Goal: Task Accomplishment & Management: Use online tool/utility

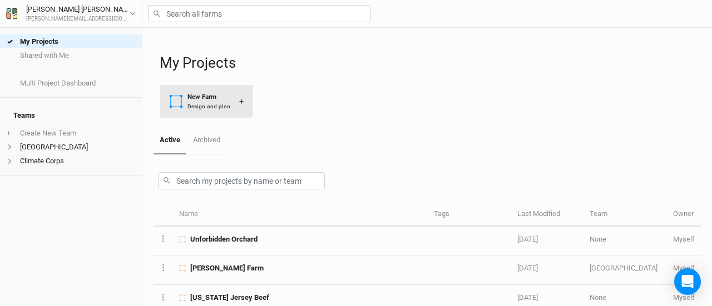
click at [207, 98] on div "New Farm" at bounding box center [208, 96] width 43 height 9
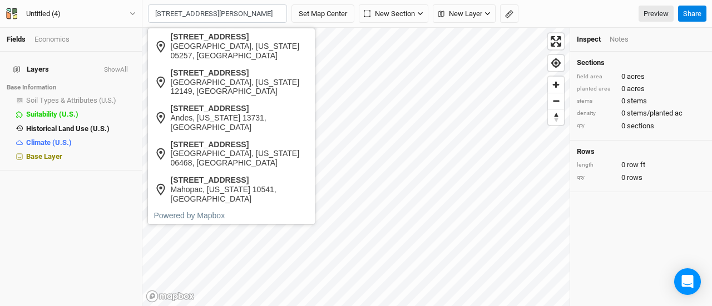
click at [202, 43] on div "[GEOGRAPHIC_DATA], [US_STATE] 05257, [GEOGRAPHIC_DATA]" at bounding box center [240, 51] width 138 height 19
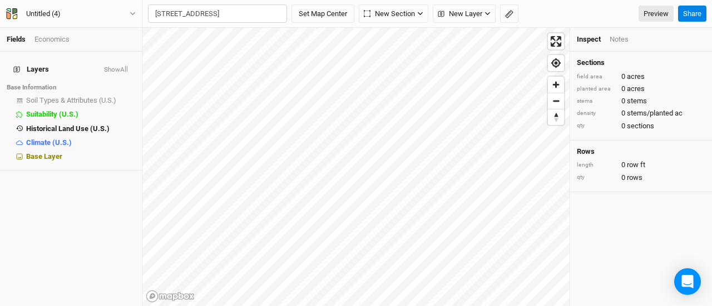
type input "[STREET_ADDRESS][US_STATE]"
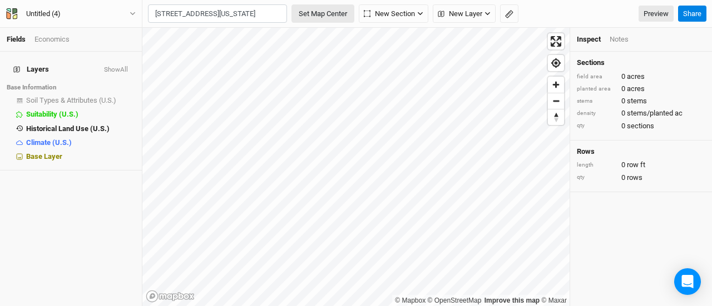
click at [331, 6] on button "Set Map Center" at bounding box center [322, 13] width 63 height 19
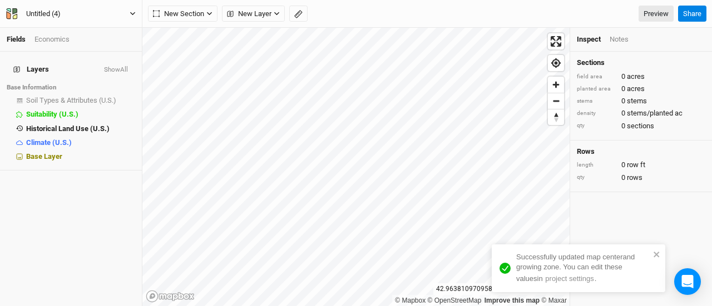
click at [51, 14] on div "Untitled (4)" at bounding box center [43, 13] width 34 height 11
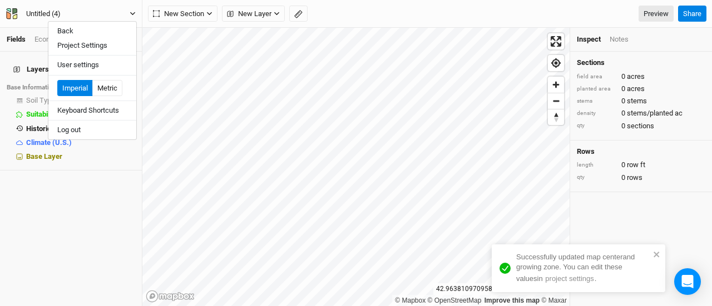
click at [52, 12] on div "Untitled (4)" at bounding box center [43, 13] width 34 height 11
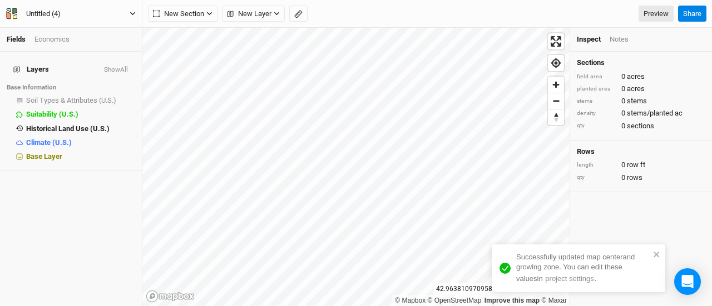
click at [52, 12] on div "Untitled (4)" at bounding box center [43, 13] width 34 height 11
click at [6, 8] on button "True" at bounding box center [71, 14] width 131 height 12
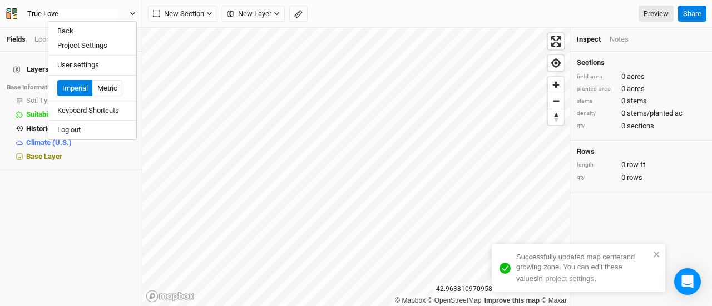
click at [6, 8] on button "True Love" at bounding box center [71, 14] width 131 height 12
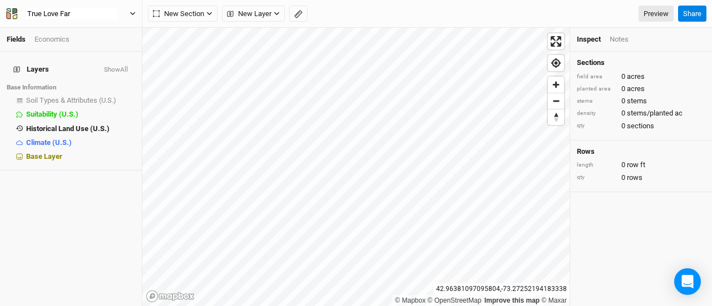
type input "True Love Farm"
click at [105, 197] on div "Layers Show All Base Information Soil Types & Attributes (U.S.) show Suitabilit…" at bounding box center [71, 179] width 142 height 255
click at [207, 12] on icon "button" at bounding box center [209, 14] width 6 height 6
click at [266, 11] on span "New Layer" at bounding box center [249, 13] width 44 height 11
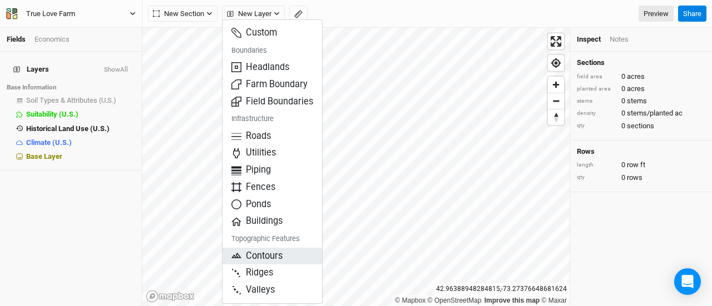
click at [268, 253] on span "Contours" at bounding box center [256, 256] width 51 height 13
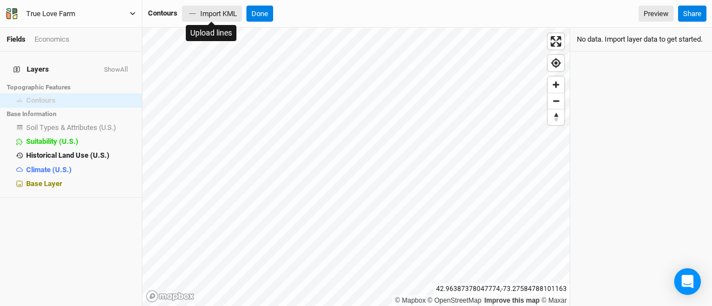
click at [220, 14] on button "Import KML" at bounding box center [212, 14] width 60 height 17
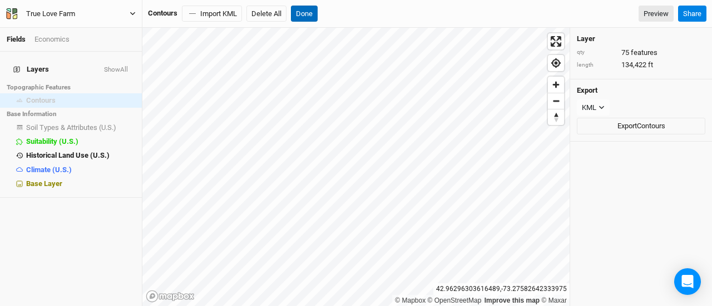
click at [296, 7] on button "Done" at bounding box center [304, 14] width 27 height 17
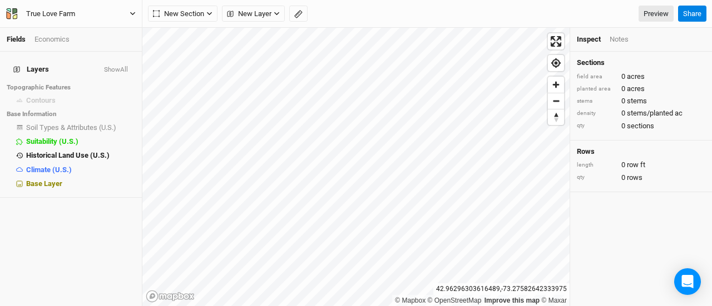
click at [296, 7] on button "button" at bounding box center [298, 14] width 18 height 17
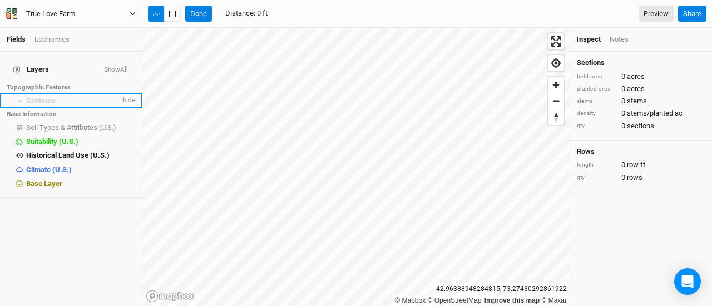
click at [61, 96] on div "Contours" at bounding box center [73, 100] width 95 height 9
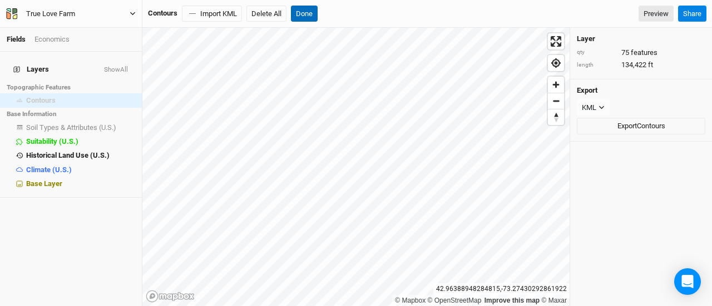
click at [305, 12] on button "Done" at bounding box center [304, 14] width 27 height 17
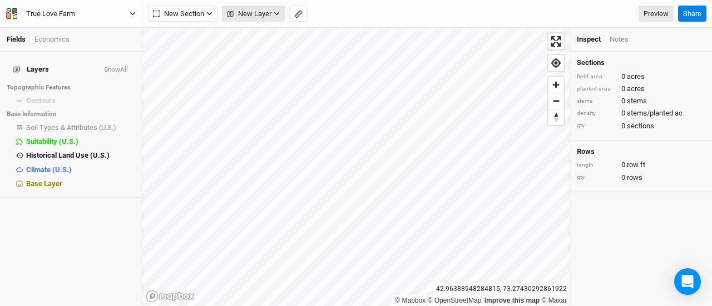
click at [244, 19] on span "New Layer" at bounding box center [249, 13] width 44 height 11
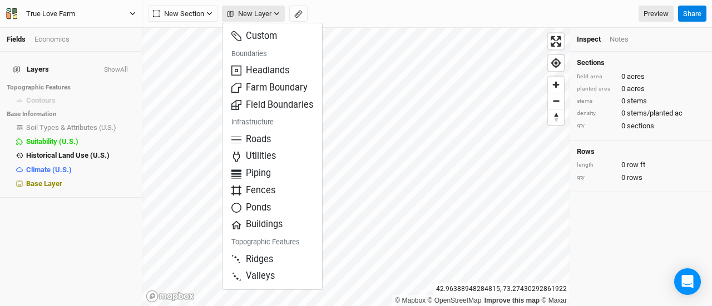
click at [275, 17] on button "New Layer" at bounding box center [253, 14] width 63 height 17
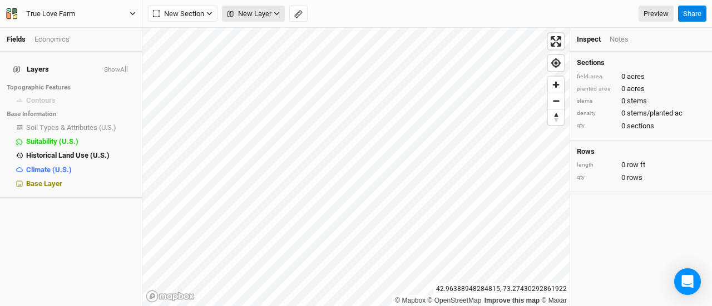
click at [275, 17] on button "New Layer" at bounding box center [253, 14] width 63 height 17
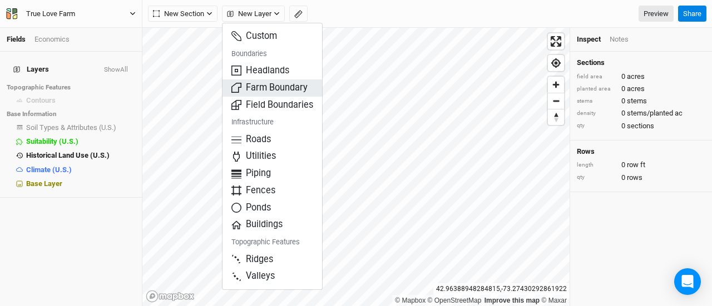
click at [268, 82] on span "Farm Boundary" at bounding box center [269, 88] width 76 height 13
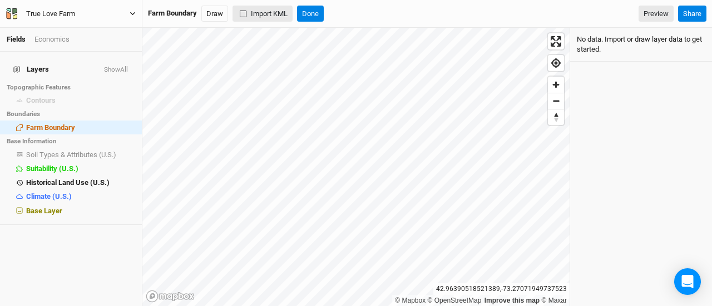
click at [270, 14] on button "Import KML" at bounding box center [263, 14] width 60 height 17
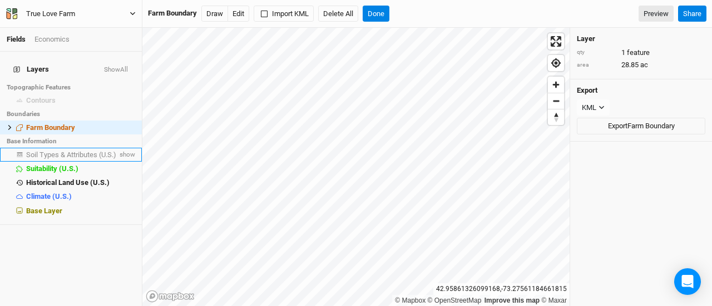
click at [75, 151] on span "Soil Types & Attributes (U.S.)" at bounding box center [71, 155] width 90 height 8
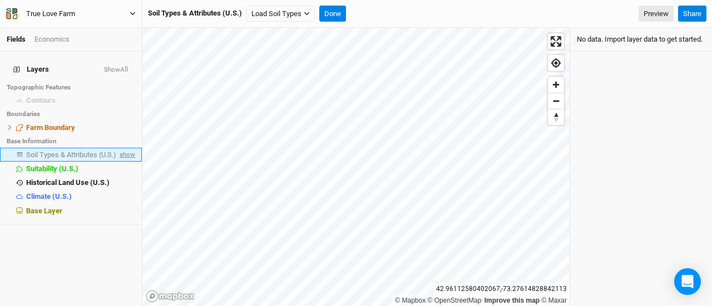
click at [121, 148] on span "show" at bounding box center [126, 155] width 18 height 14
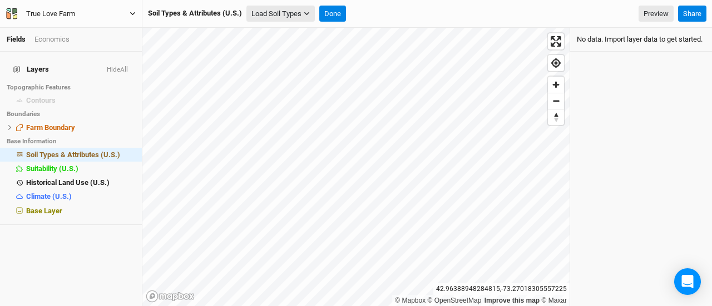
click at [294, 15] on button "Load Soil Types" at bounding box center [280, 14] width 68 height 17
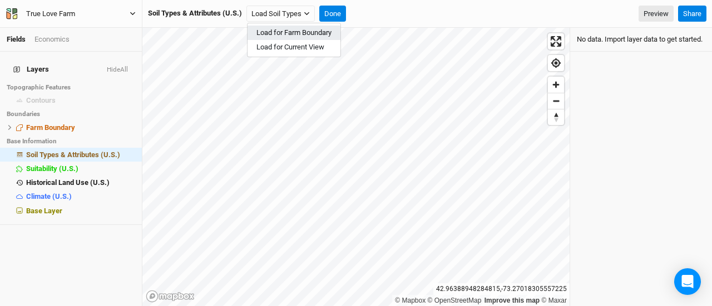
click at [303, 31] on button "Load for Farm Boundary" at bounding box center [294, 33] width 93 height 14
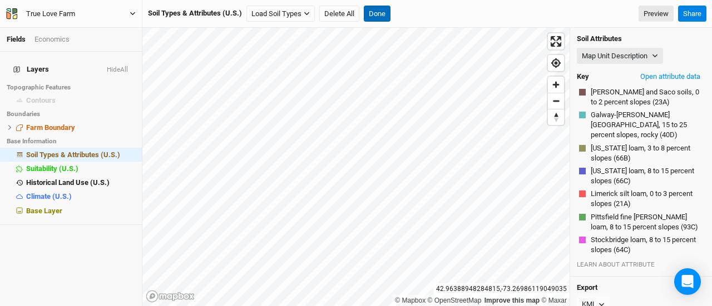
click at [376, 8] on button "Done" at bounding box center [377, 14] width 27 height 17
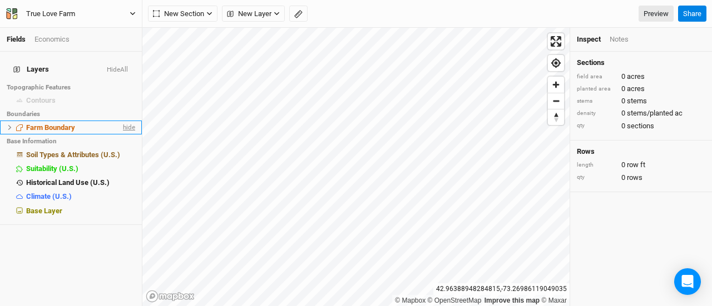
click at [121, 121] on span "hide" at bounding box center [128, 128] width 14 height 14
click at [120, 121] on span "show" at bounding box center [126, 128] width 18 height 14
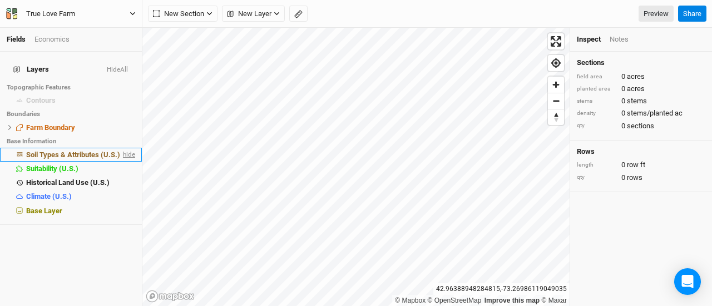
click at [121, 148] on span "hide" at bounding box center [128, 155] width 14 height 14
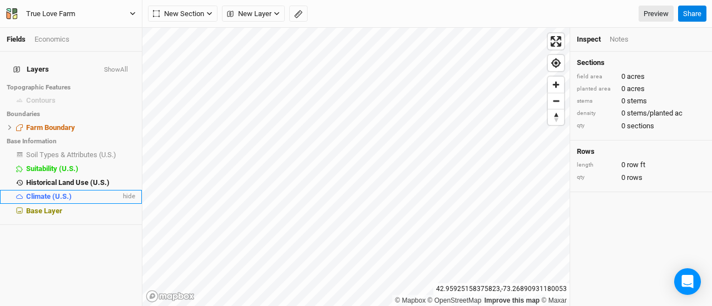
click at [62, 192] on span "Climate (U.S.)" at bounding box center [49, 196] width 46 height 8
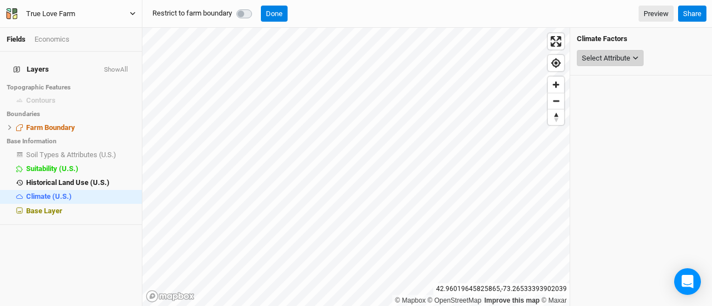
click at [635, 61] on button "Select Attribute" at bounding box center [610, 58] width 67 height 17
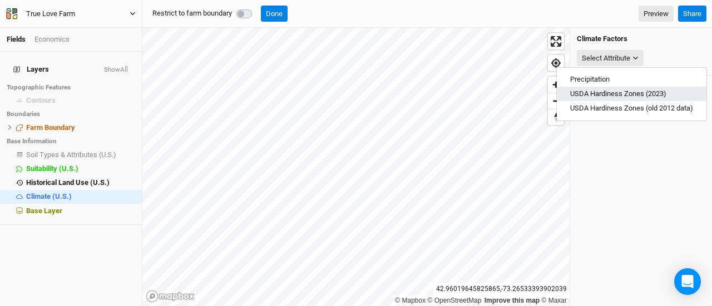
click at [630, 88] on button "USDA Hardiness Zones (2023)" at bounding box center [632, 94] width 150 height 14
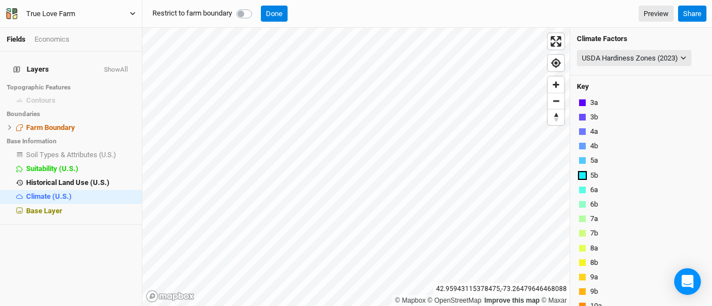
scroll to position [8, 0]
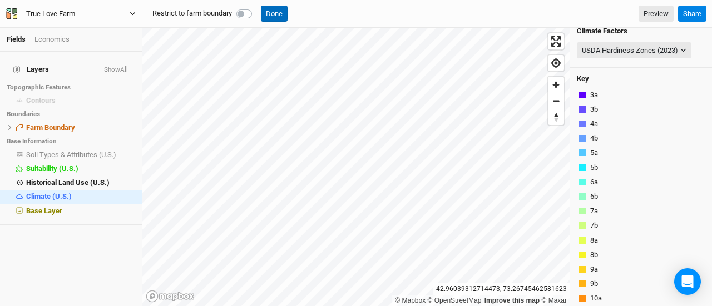
click at [278, 16] on button "Done" at bounding box center [274, 14] width 27 height 17
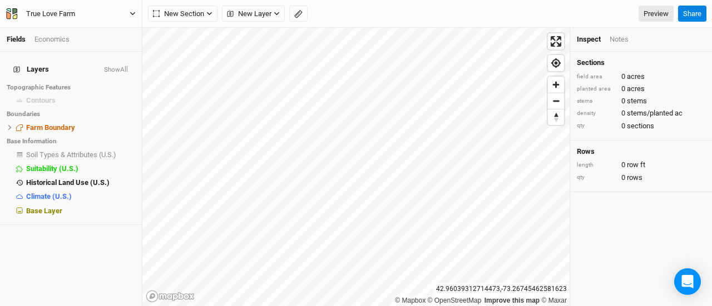
scroll to position [0, 0]
click at [117, 151] on span "show" at bounding box center [126, 155] width 18 height 14
click at [121, 149] on span "hide" at bounding box center [128, 155] width 14 height 14
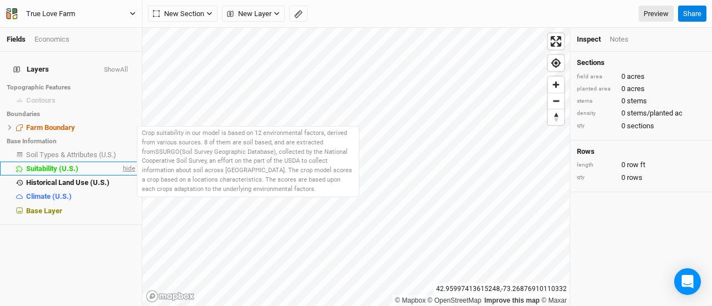
click at [121, 162] on span "hide" at bounding box center [128, 169] width 14 height 14
click at [121, 162] on span "show" at bounding box center [126, 169] width 18 height 14
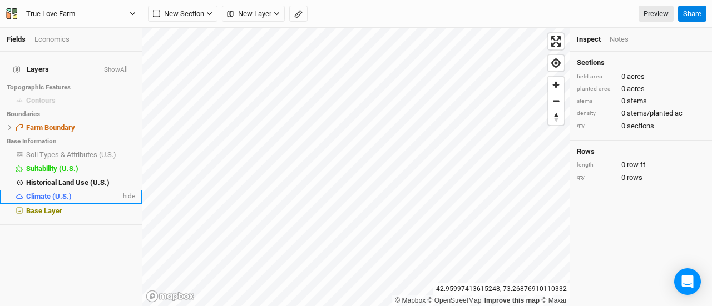
click at [121, 190] on span "hide" at bounding box center [128, 197] width 14 height 14
click at [96, 179] on span "Historical Land Use (U.S.)" at bounding box center [67, 183] width 83 height 8
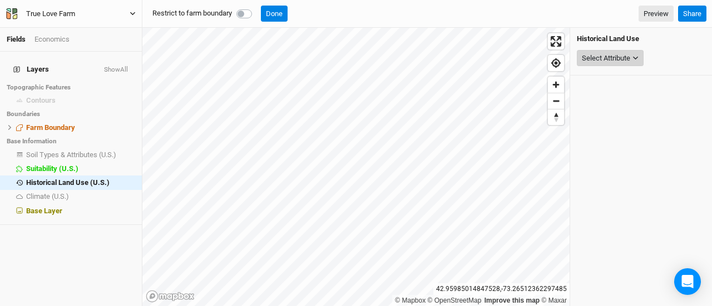
click at [619, 60] on div "Select Attribute" at bounding box center [606, 58] width 48 height 11
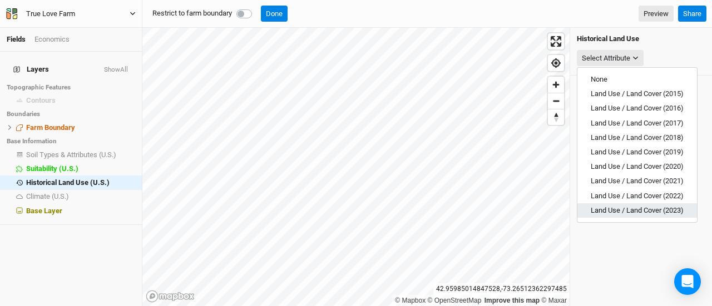
click at [627, 207] on span "Land Use / Land Cover (2023)" at bounding box center [637, 210] width 93 height 8
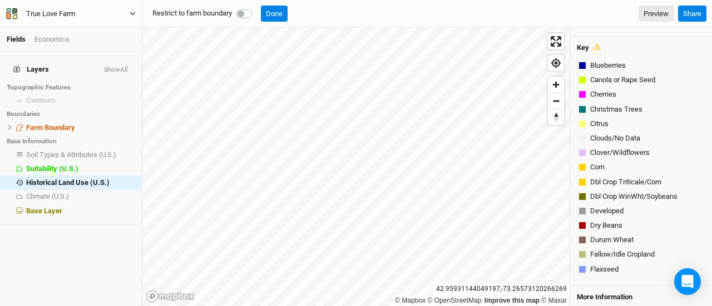
scroll to position [246, 0]
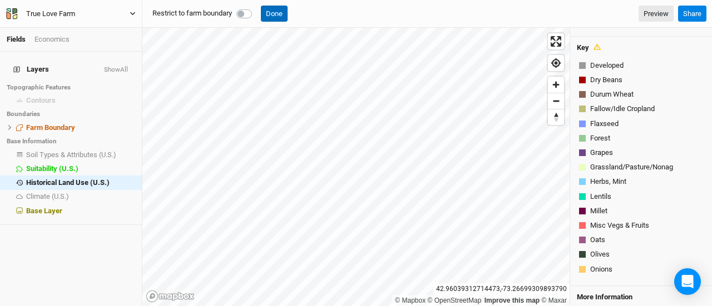
click at [284, 13] on button "Done" at bounding box center [274, 14] width 27 height 17
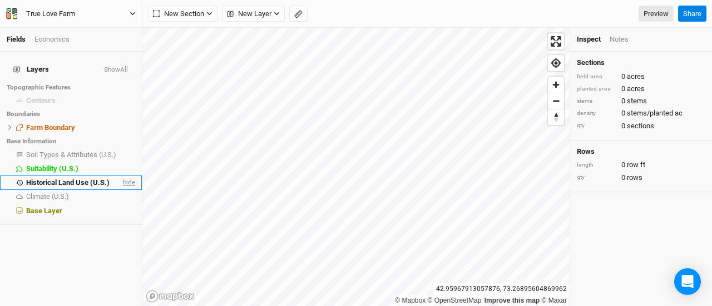
click at [121, 176] on span "hide" at bounding box center [128, 183] width 14 height 14
